Goal: Task Accomplishment & Management: Use online tool/utility

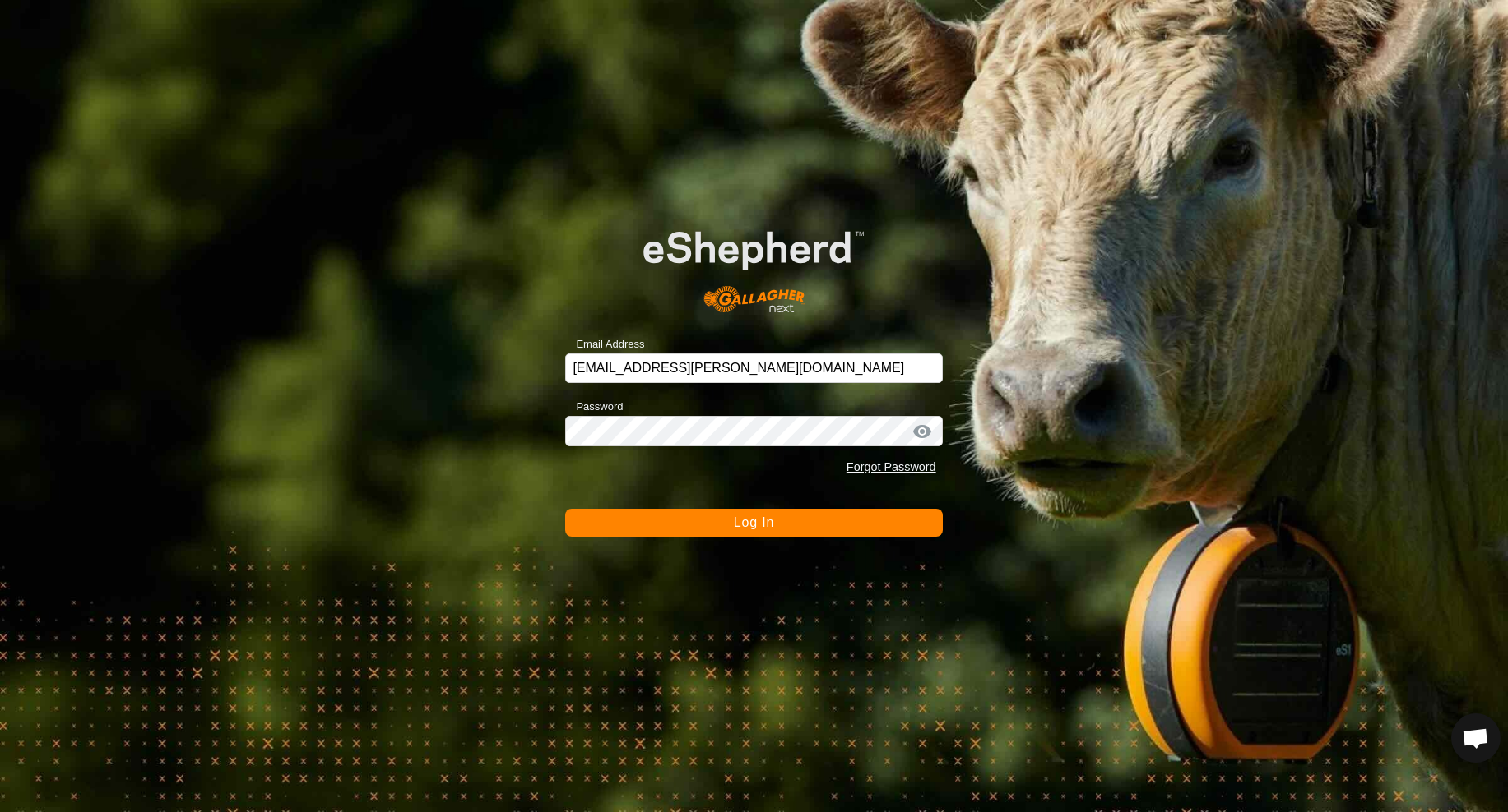
click at [803, 527] on button "Log In" at bounding box center [754, 523] width 377 height 28
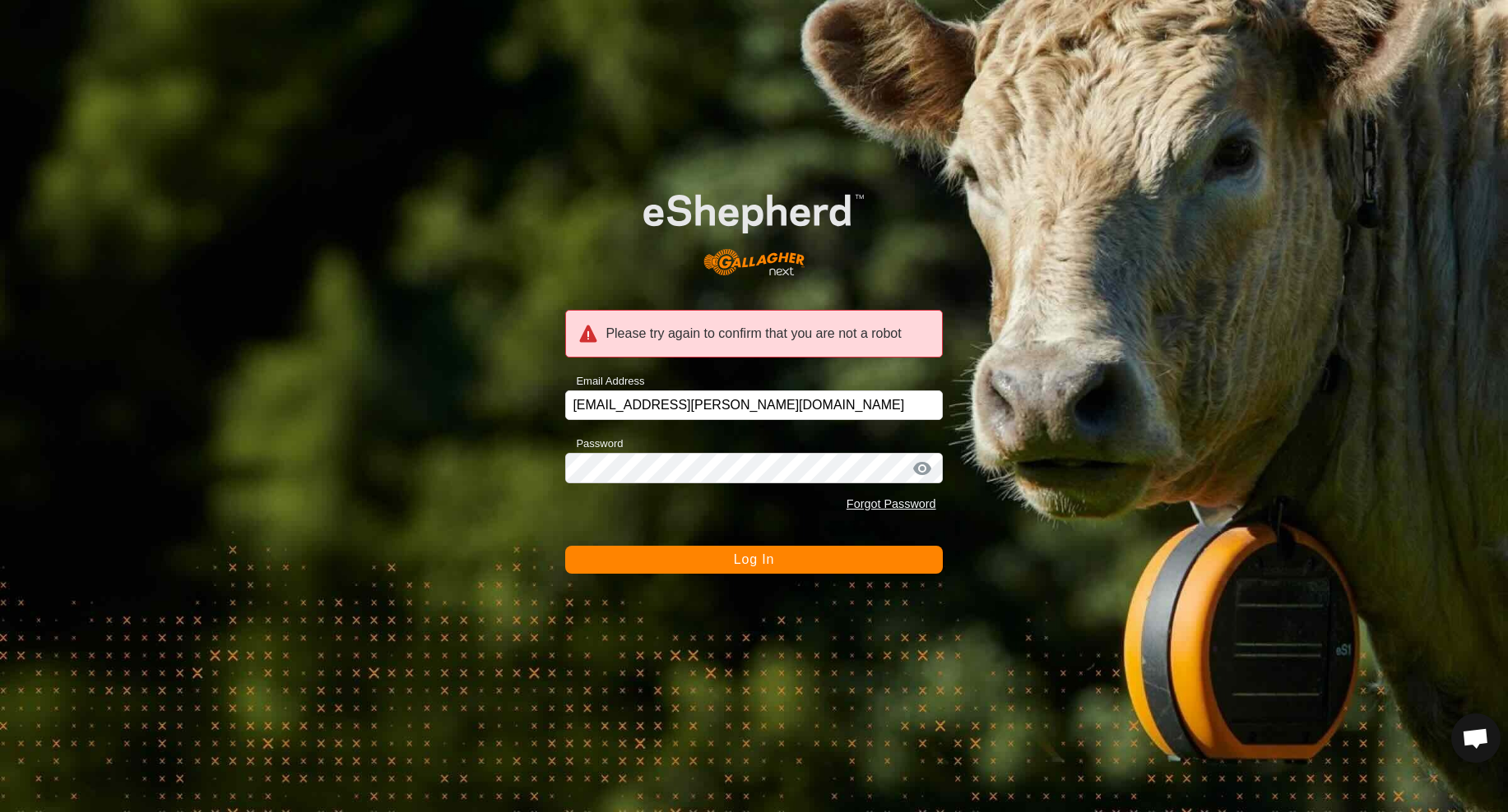
click at [805, 563] on button "Log In" at bounding box center [754, 559] width 377 height 28
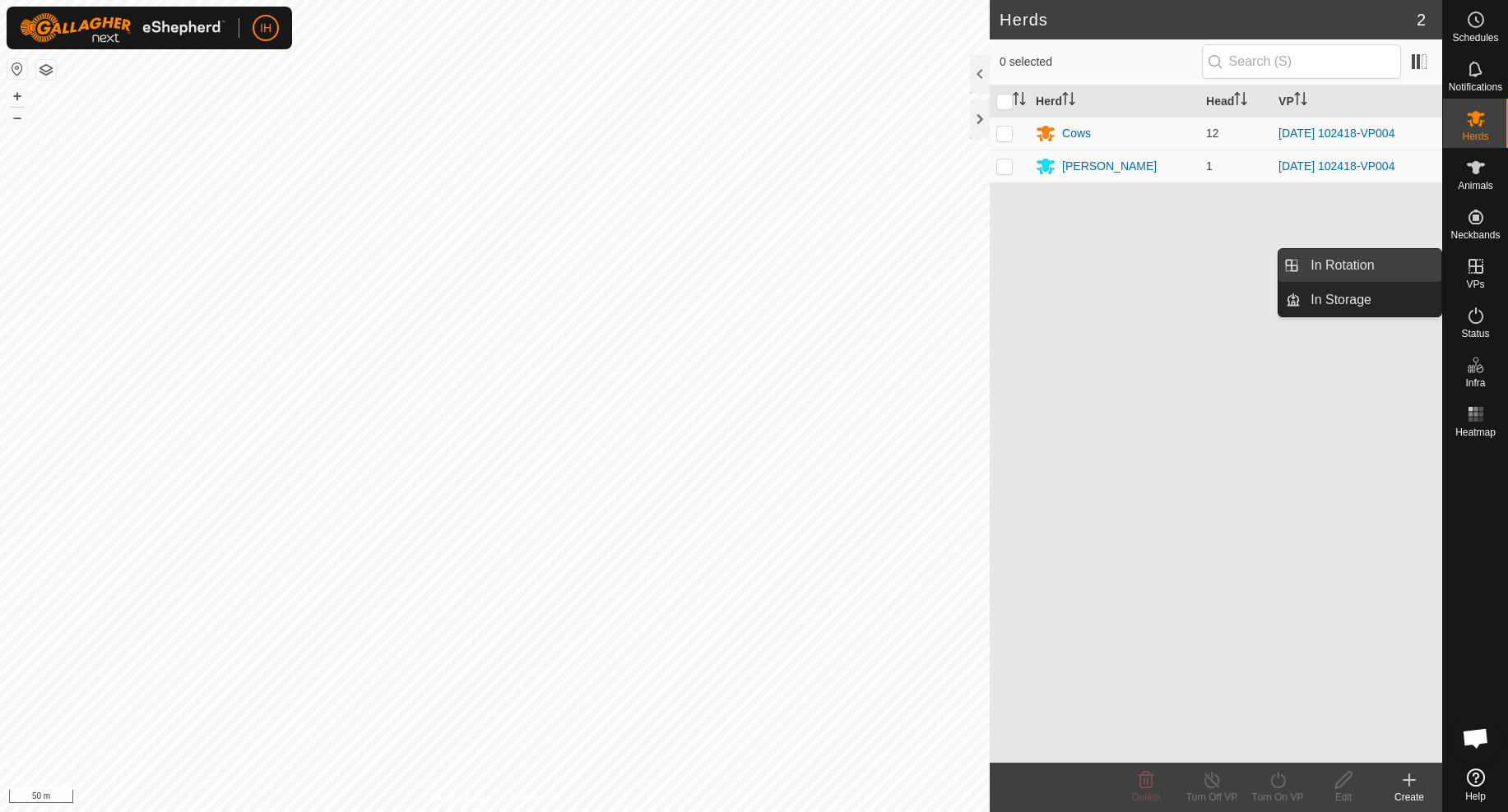
click at [1316, 271] on link "In Rotation" at bounding box center [1370, 265] width 141 height 33
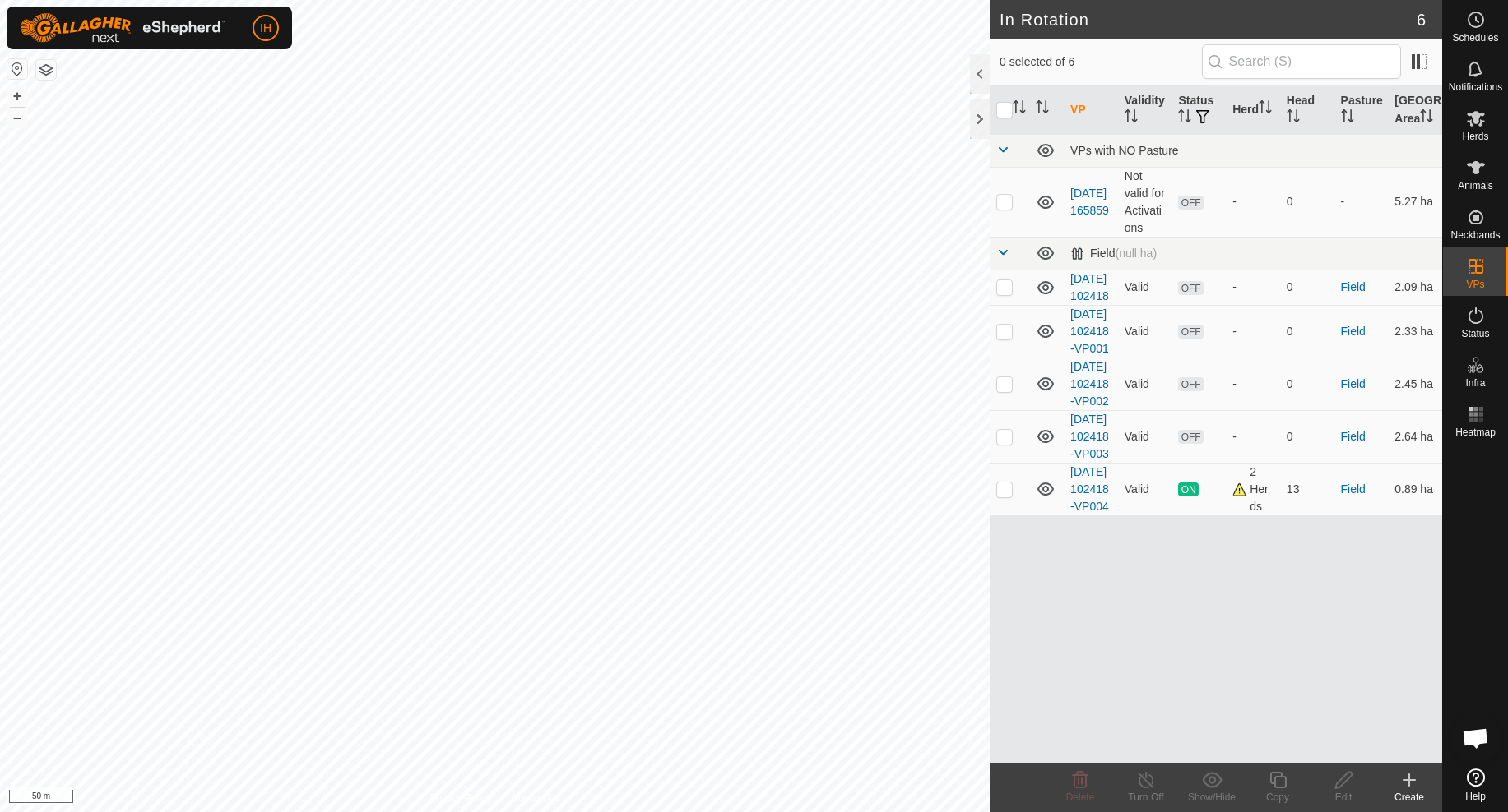
click at [1412, 785] on icon at bounding box center [1409, 780] width 19 height 19
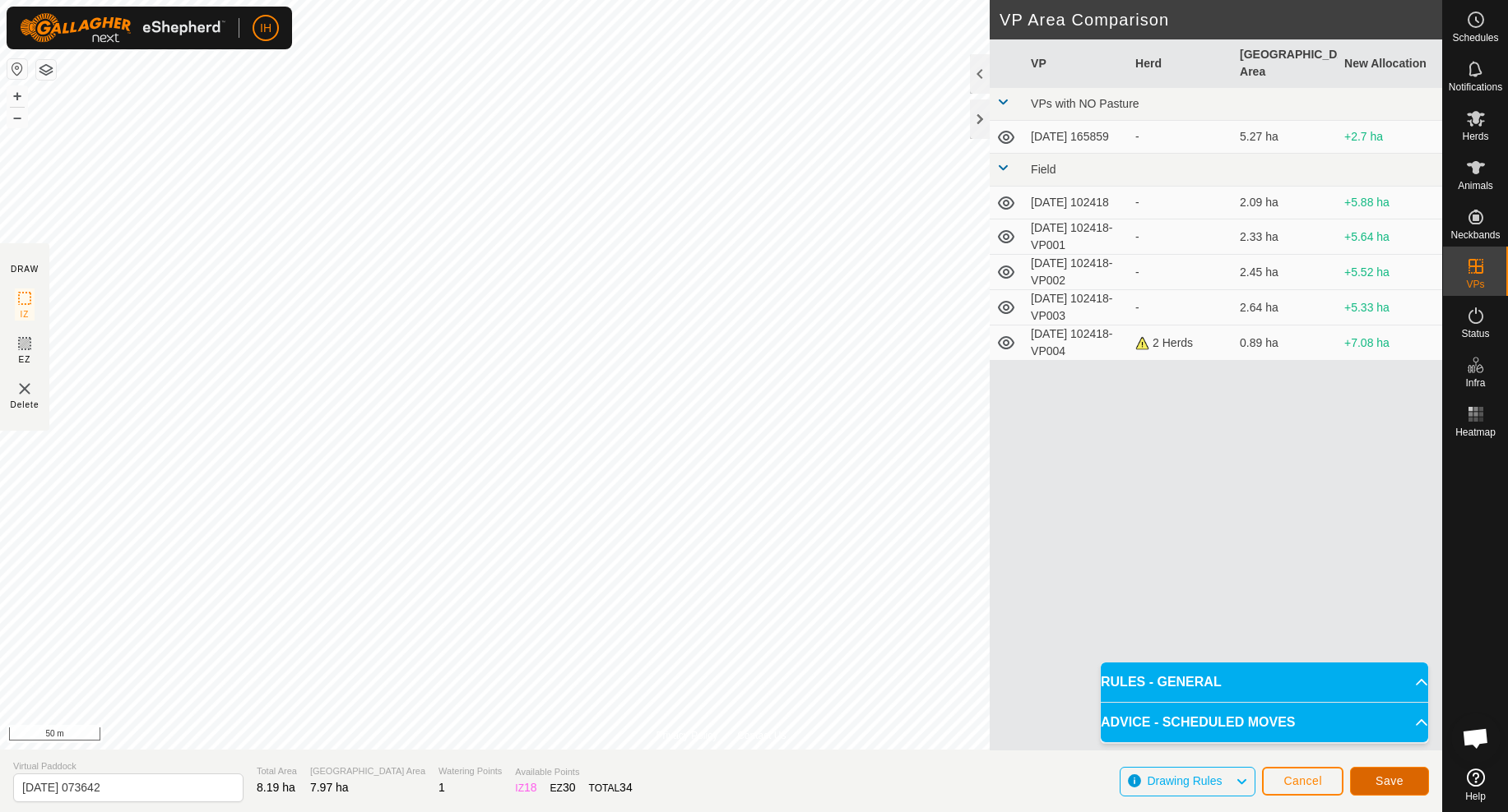
click at [1403, 784] on button "Save" at bounding box center [1388, 782] width 79 height 29
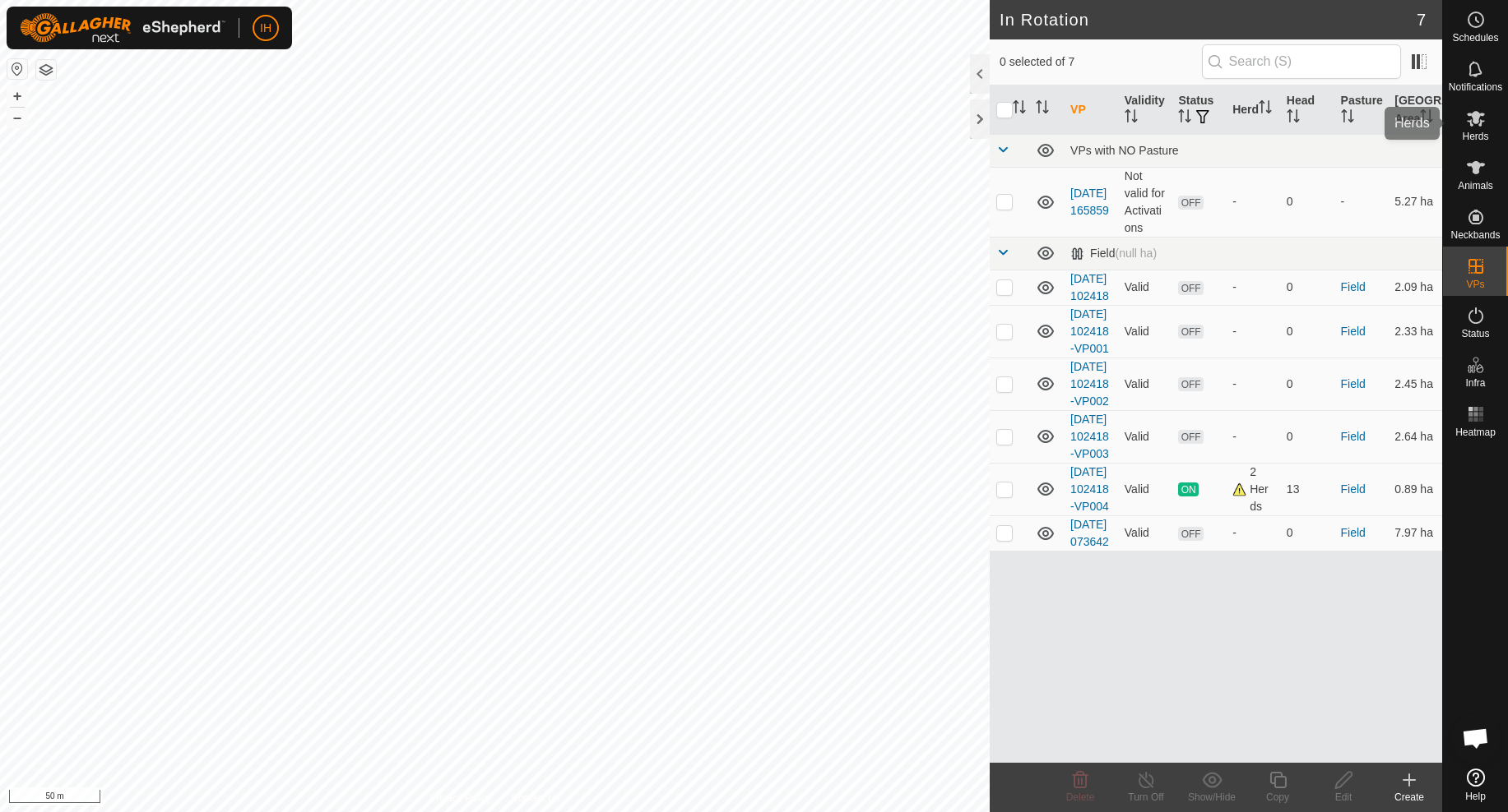
click at [1474, 119] on icon at bounding box center [1475, 118] width 18 height 16
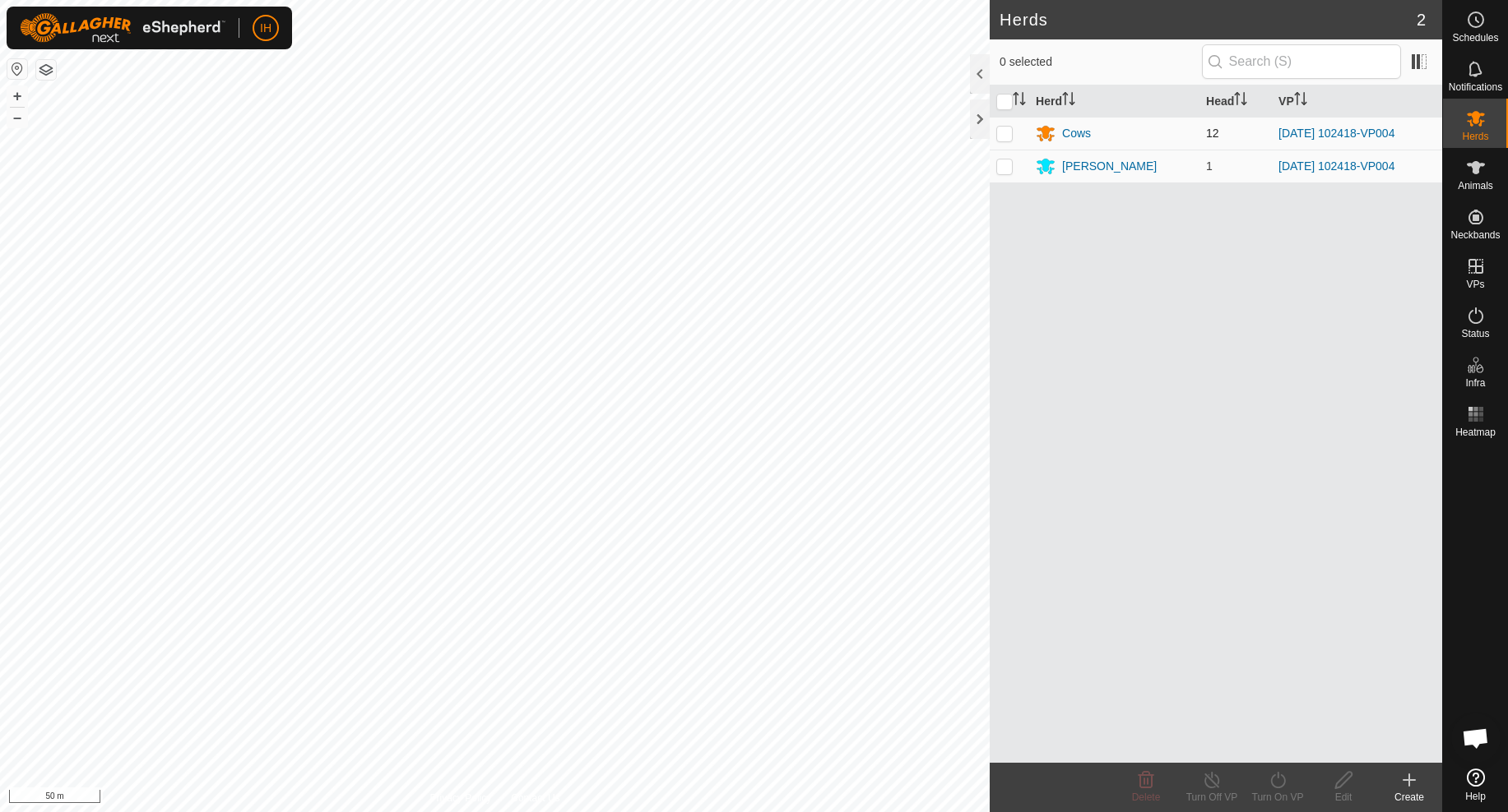
click at [1002, 132] on p-checkbox at bounding box center [1004, 133] width 17 height 14
checkbox input "true"
drag, startPoint x: 1002, startPoint y: 167, endPoint x: 1003, endPoint y: 176, distance: 9.1
click at [1002, 168] on p-checkbox at bounding box center [1004, 166] width 17 height 14
checkbox input "true"
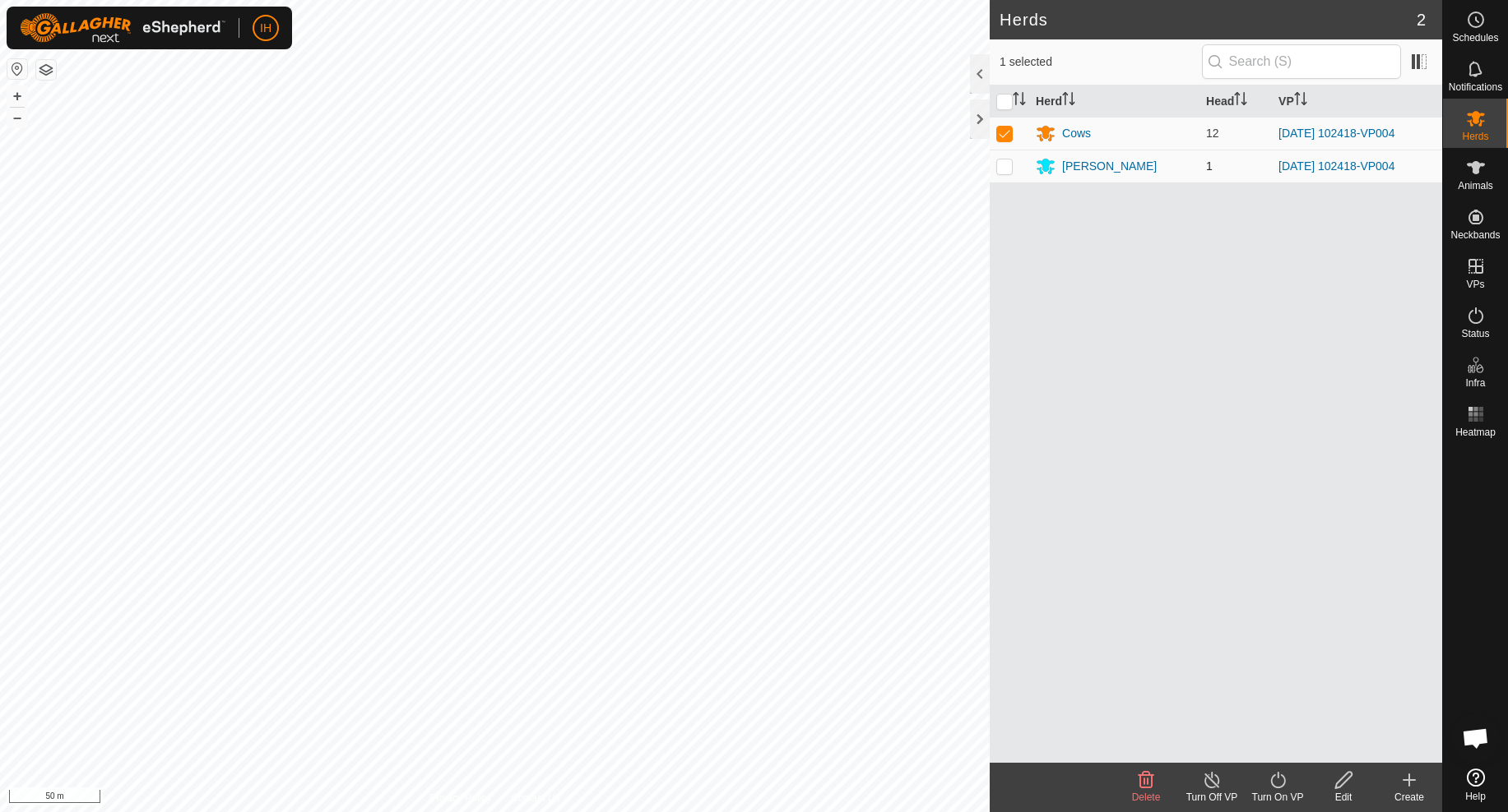
checkbox input "true"
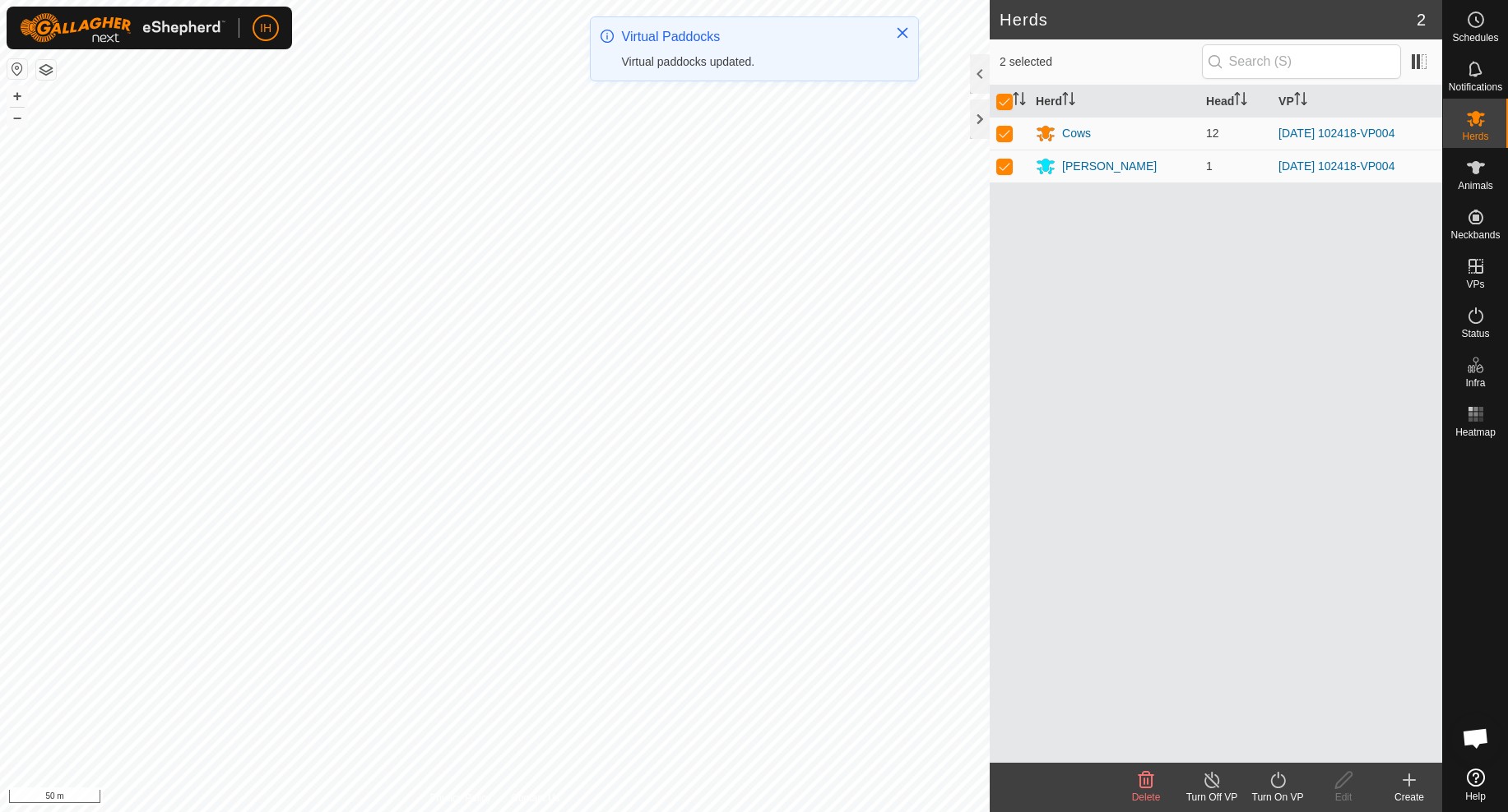
click at [1276, 789] on icon at bounding box center [1277, 780] width 20 height 19
click at [1284, 746] on link "Now" at bounding box center [1327, 744] width 163 height 33
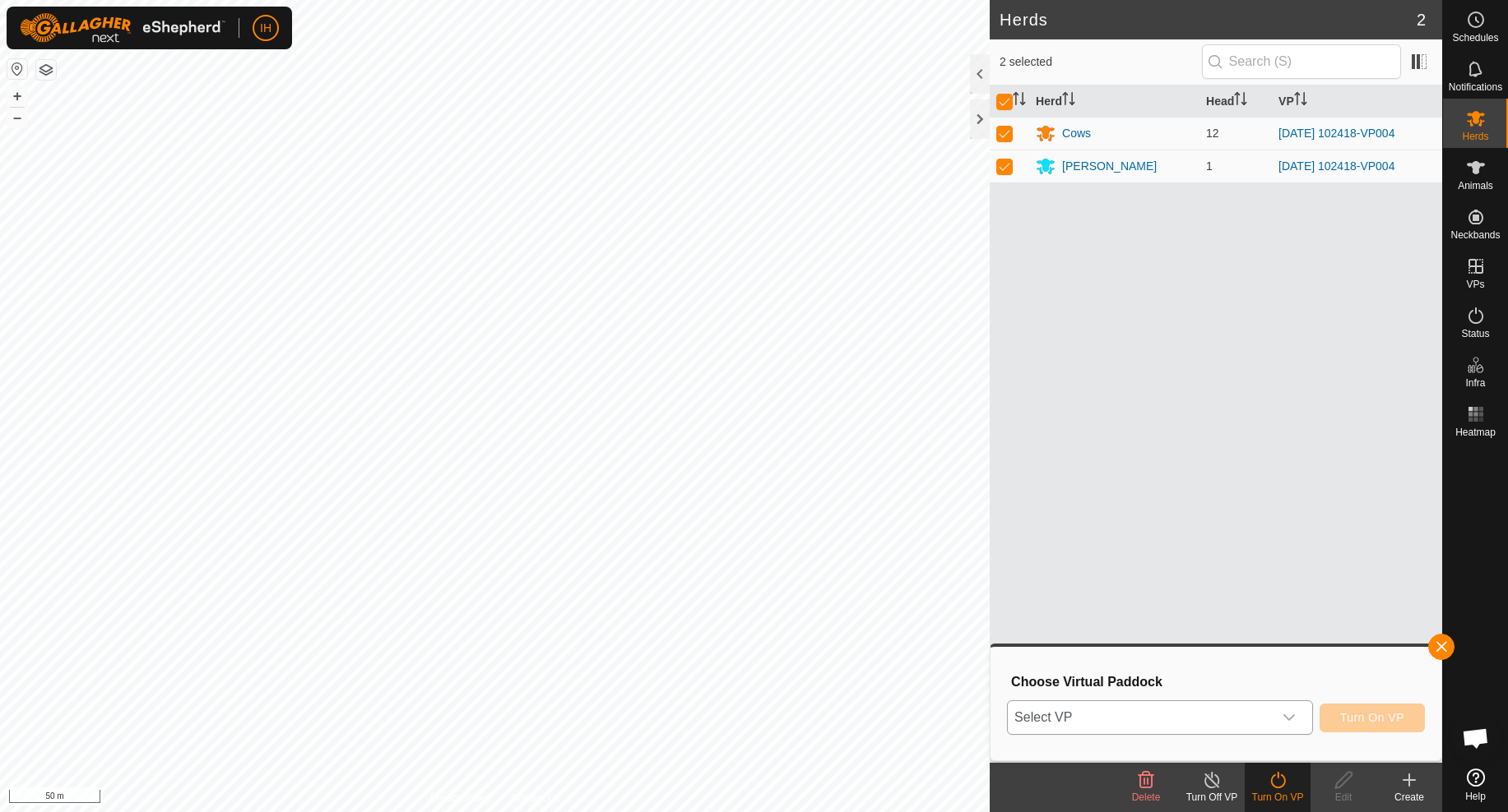
click at [1264, 715] on span "Select VP" at bounding box center [1140, 718] width 265 height 33
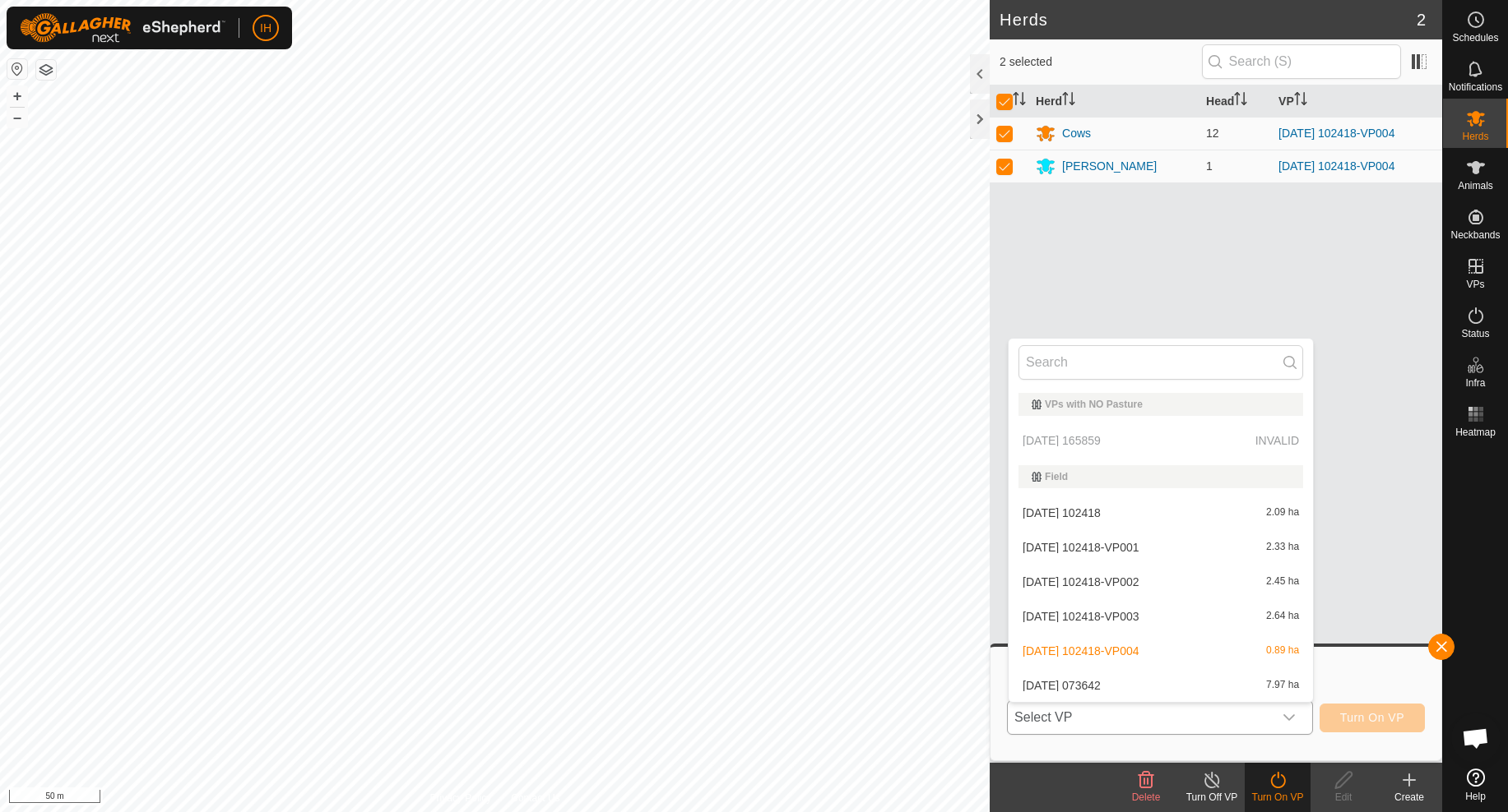
click at [1194, 684] on li "[DATE] 073642 7.97 ha" at bounding box center [1160, 686] width 304 height 33
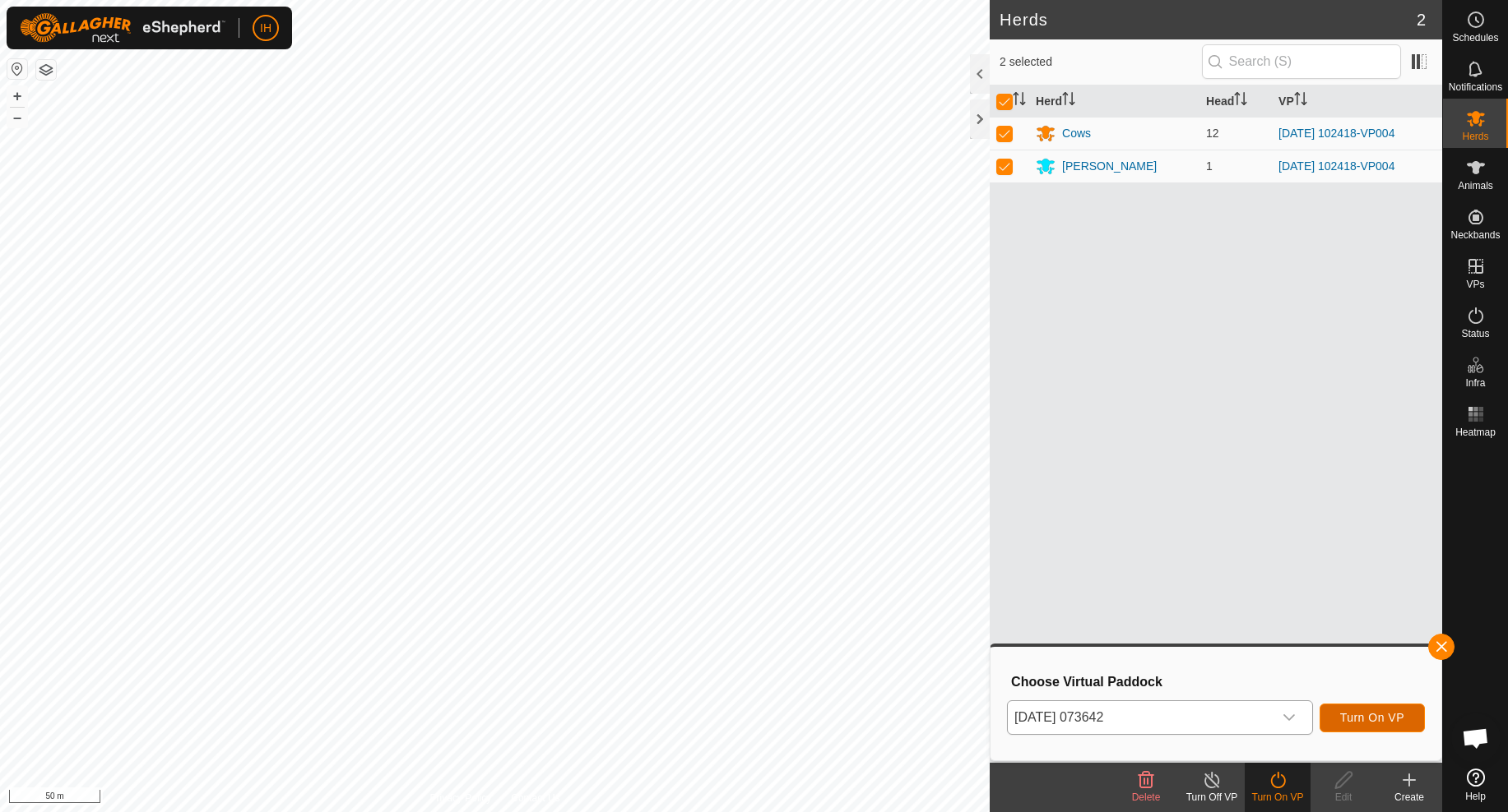
click at [1364, 715] on span "Turn On VP" at bounding box center [1372, 718] width 64 height 14
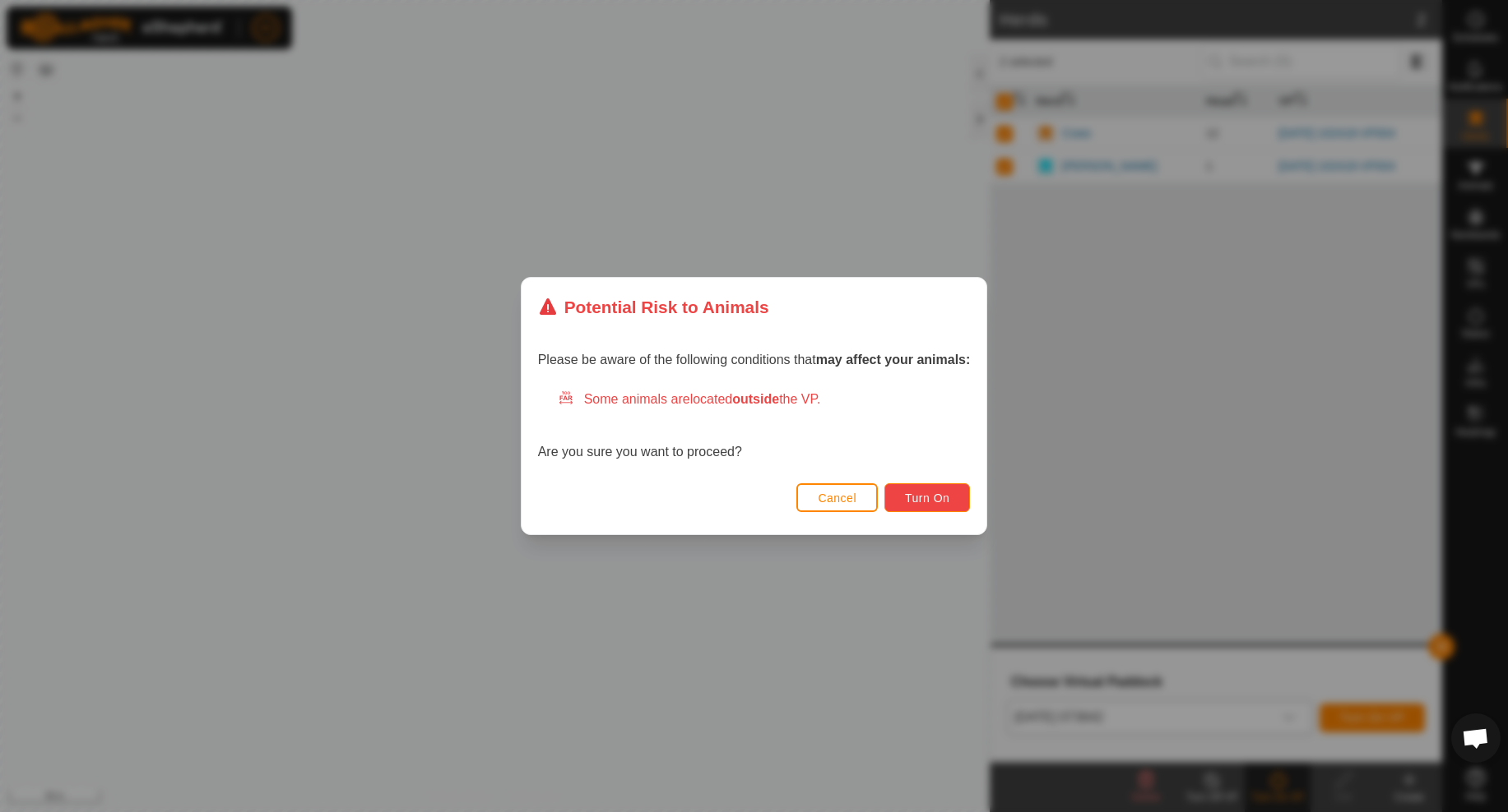
click at [921, 503] on span "Turn On" at bounding box center [927, 498] width 45 height 14
